Goal: Task Accomplishment & Management: Manage account settings

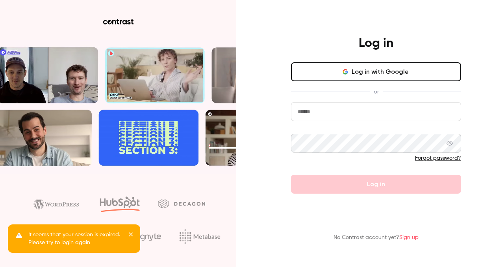
click at [327, 108] on input "email" at bounding box center [376, 111] width 170 height 19
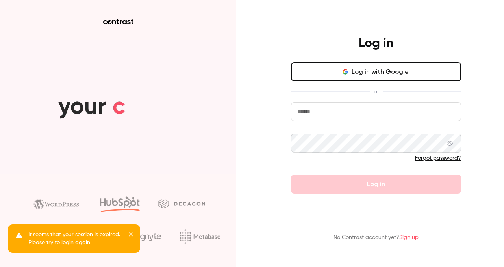
type input "**********"
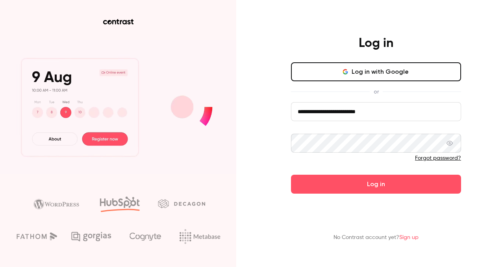
click at [291, 175] on button "Log in" at bounding box center [376, 184] width 170 height 19
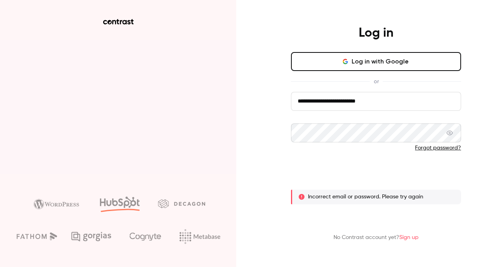
click at [345, 171] on button "Log in" at bounding box center [376, 173] width 170 height 19
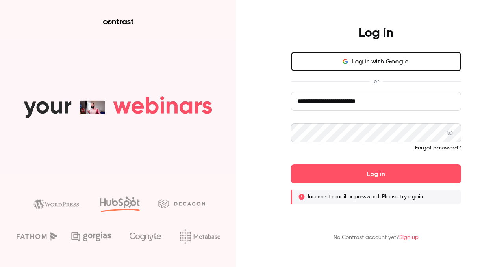
click at [366, 66] on button "Log in with Google" at bounding box center [376, 61] width 170 height 19
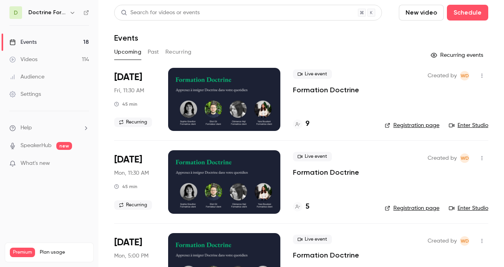
click at [71, 12] on icon "button" at bounding box center [72, 12] width 6 height 6
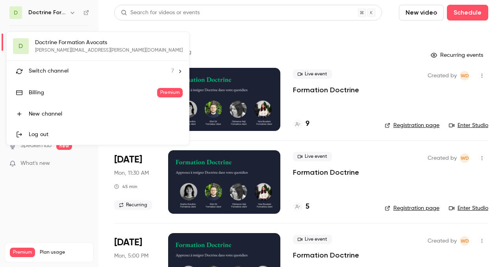
click at [60, 69] on span "Switch channel" at bounding box center [49, 71] width 40 height 8
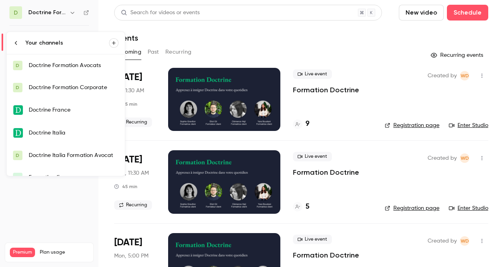
scroll to position [35, 0]
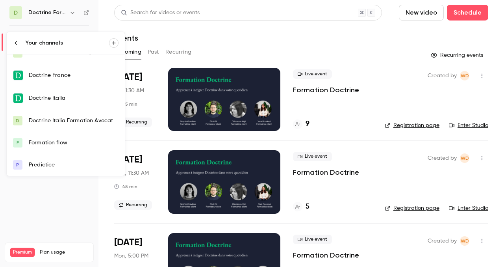
click at [58, 143] on div "Formation flow" at bounding box center [74, 143] width 90 height 8
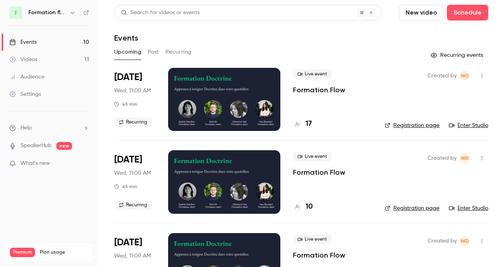
click at [251, 102] on div at bounding box center [224, 99] width 112 height 63
click at [407, 122] on link "Registration page" at bounding box center [412, 125] width 55 height 8
click at [465, 125] on link "Enter Studio" at bounding box center [468, 125] width 39 height 8
click at [485, 124] on link "Enter Studio" at bounding box center [468, 125] width 39 height 8
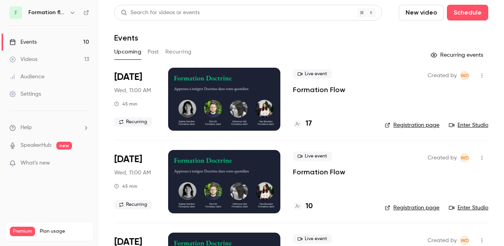
click at [149, 54] on button "Past" at bounding box center [153, 52] width 11 height 13
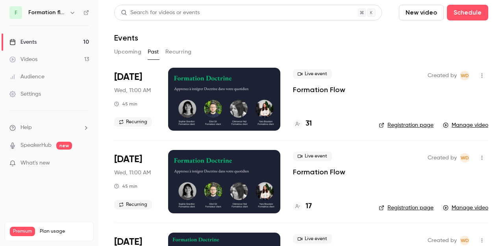
click at [229, 106] on div at bounding box center [224, 99] width 112 height 63
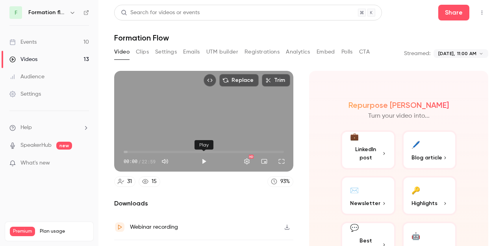
click at [203, 160] on button "Play" at bounding box center [204, 162] width 16 height 16
type input "****"
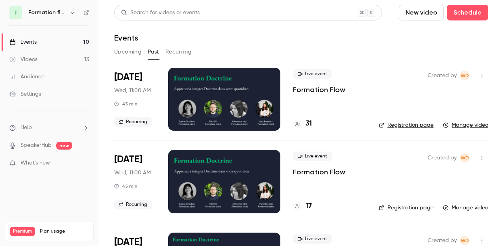
click at [128, 52] on button "Upcoming" at bounding box center [127, 52] width 27 height 13
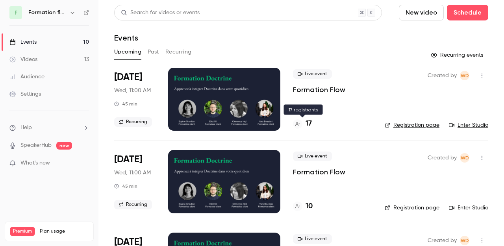
click at [310, 123] on h4 "17" at bounding box center [309, 124] width 6 height 11
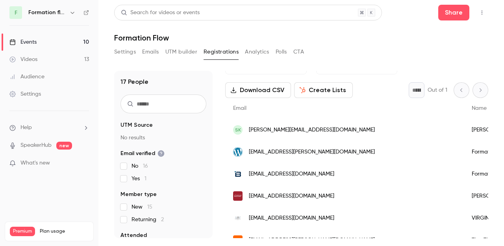
scroll to position [28, 0]
drag, startPoint x: 357, startPoint y: 152, endPoint x: 242, endPoint y: 152, distance: 115.1
click at [242, 152] on div "louis.emmanuel.fiocca@generis-avocats.fr" at bounding box center [344, 152] width 239 height 22
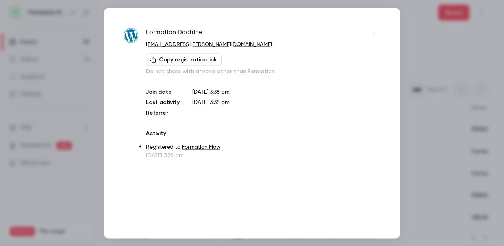
copy div "louis.emmanuel.fiocca@generis-avocats.fr"
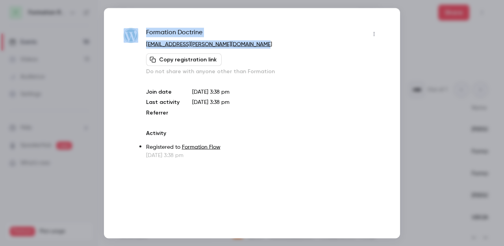
drag, startPoint x: 266, startPoint y: 43, endPoint x: 139, endPoint y: 47, distance: 127.3
click at [138, 47] on div "Formation Doctrine louis.emmanuel.fiocca@generis-avocats.fr Copy registration l…" at bounding box center [252, 94] width 257 height 132
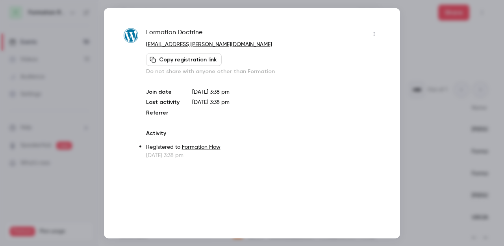
click at [291, 54] on div "Copy registration link Do not share with anyone other than Formation" at bounding box center [263, 64] width 234 height 22
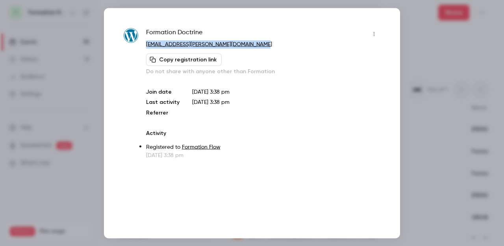
drag, startPoint x: 268, startPoint y: 42, endPoint x: 146, endPoint y: 44, distance: 121.8
click at [146, 43] on p "louis.emmanuel.fiocca@generis-avocats.fr" at bounding box center [263, 44] width 234 height 8
copy link "louis.emmanuel.fiocca@generis-avocats.fr"
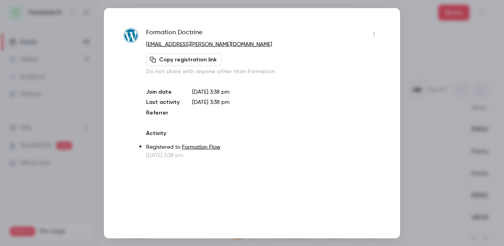
click at [428, 49] on div at bounding box center [252, 123] width 504 height 246
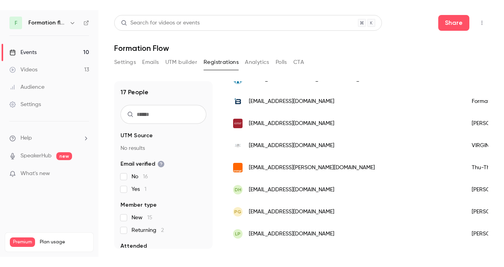
scroll to position [0, 0]
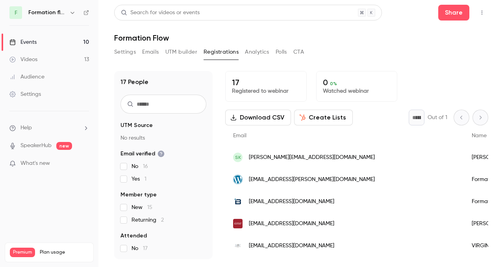
click at [122, 56] on button "Settings" at bounding box center [125, 52] width 22 height 13
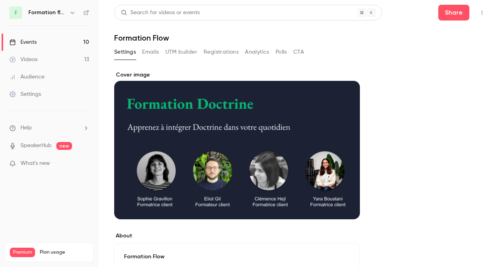
click at [29, 41] on div "Events" at bounding box center [22, 42] width 27 height 8
